Goal: Check status: Check status

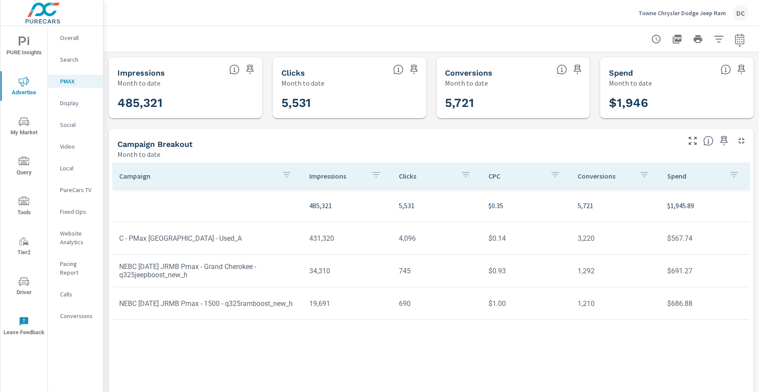
click at [660, 13] on p "Towne Chrysler Dodge Jeep Ram" at bounding box center [681, 13] width 87 height 8
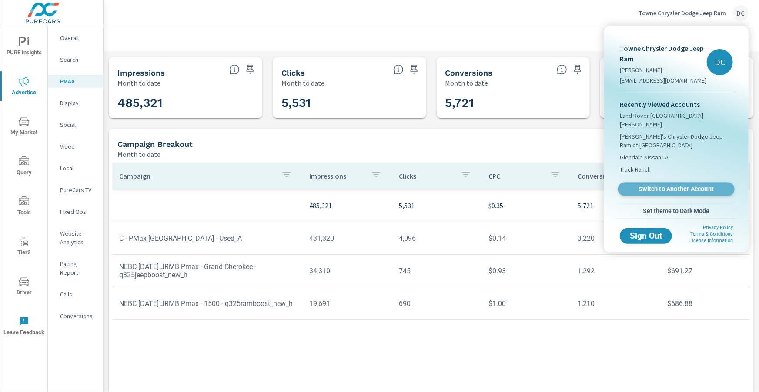
click at [653, 183] on link "Switch to Another Account" at bounding box center [676, 189] width 117 height 13
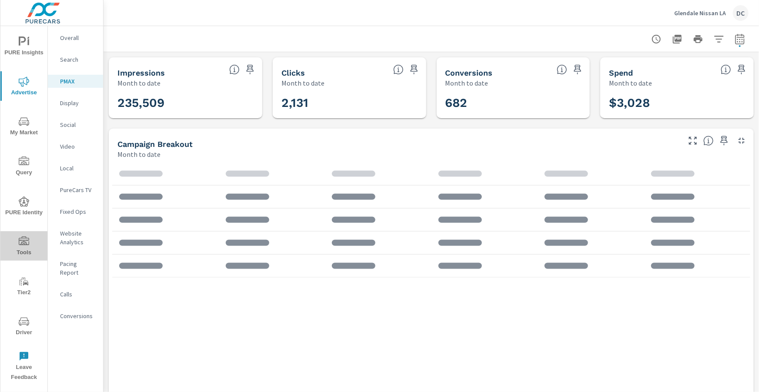
click at [30, 237] on span "Tools" at bounding box center [24, 247] width 42 height 21
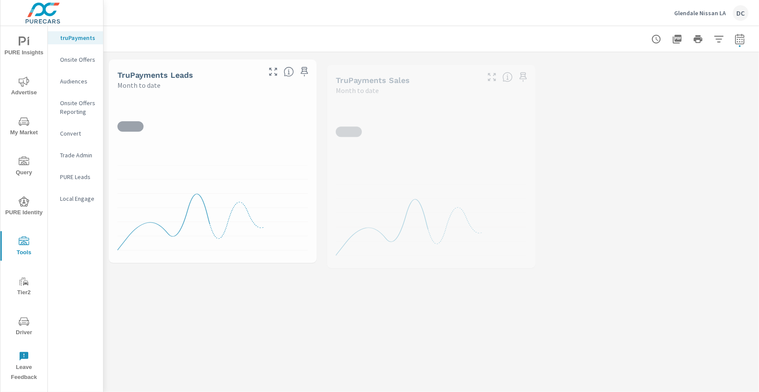
click at [78, 180] on p "PURE Leads" at bounding box center [78, 177] width 36 height 9
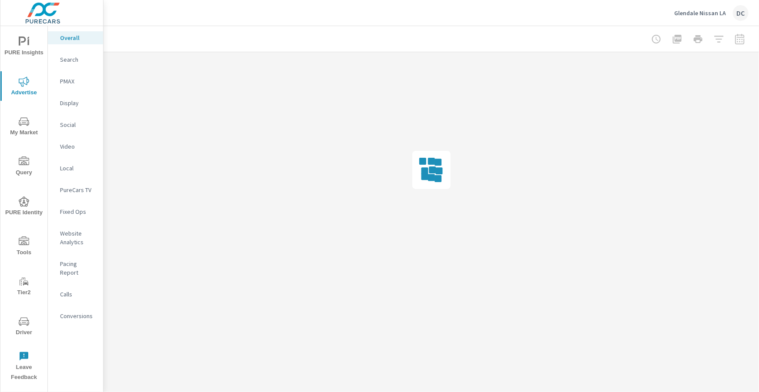
click at [70, 123] on p "Social" at bounding box center [78, 124] width 36 height 9
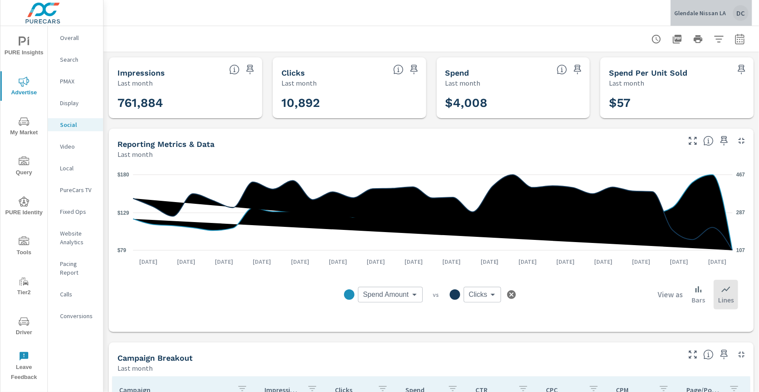
click at [717, 13] on p "Glendale Nissan LA" at bounding box center [700, 13] width 52 height 8
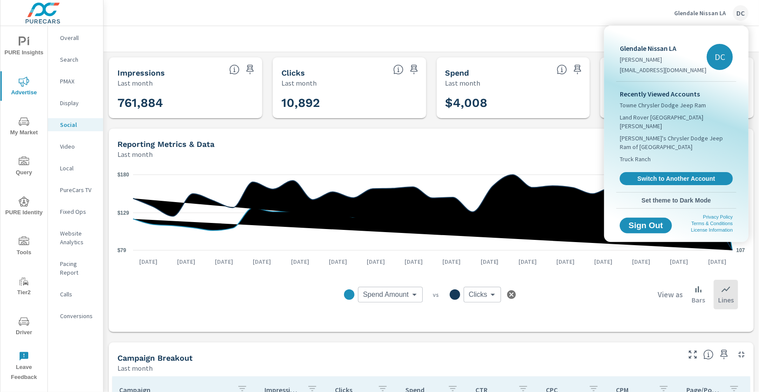
drag, startPoint x: 553, startPoint y: 16, endPoint x: 605, endPoint y: 25, distance: 52.1
click at [554, 17] on div at bounding box center [379, 196] width 759 height 392
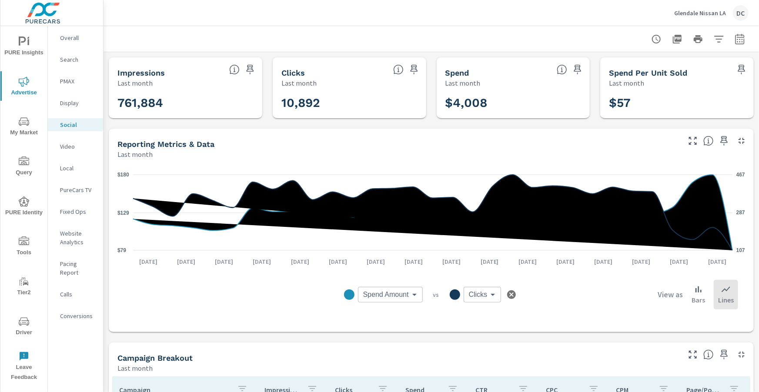
click at [737, 37] on icon "button" at bounding box center [739, 38] width 9 height 10
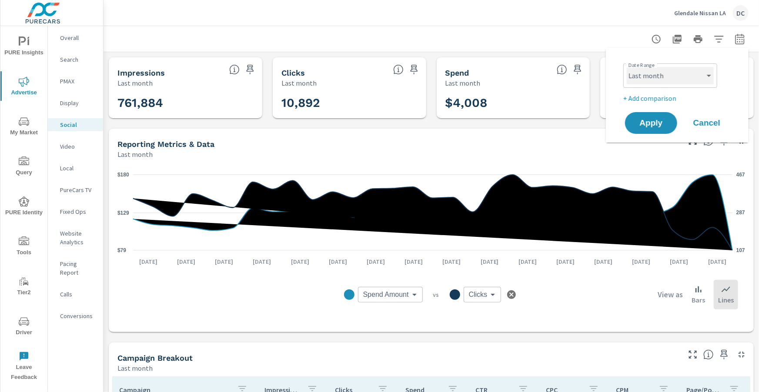
click at [709, 77] on select "Custom Yesterday Last week Last 7 days Last 14 days Last 30 days Last 45 days L…" at bounding box center [670, 75] width 87 height 17
click at [627, 67] on select "Custom Yesterday Last week Last 7 days Last 14 days Last 30 days Last 45 days L…" at bounding box center [670, 75] width 87 height 17
select select "Month to date"
click at [662, 117] on button "Apply" at bounding box center [651, 123] width 54 height 23
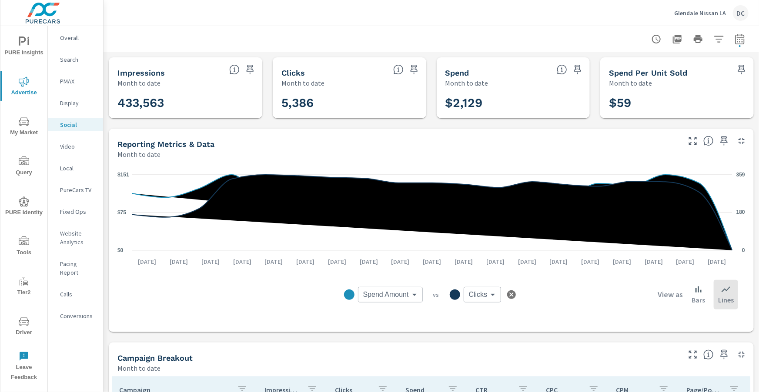
click at [23, 325] on icon "nav menu" at bounding box center [24, 322] width 10 height 10
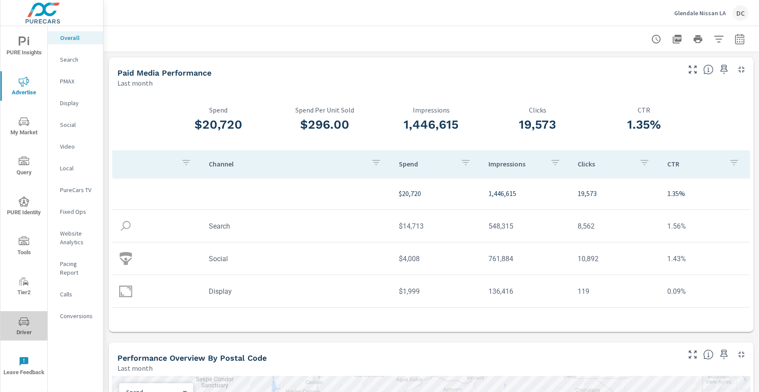
click at [27, 319] on icon "nav menu" at bounding box center [24, 322] width 10 height 10
